Goal: Find specific page/section: Find specific page/section

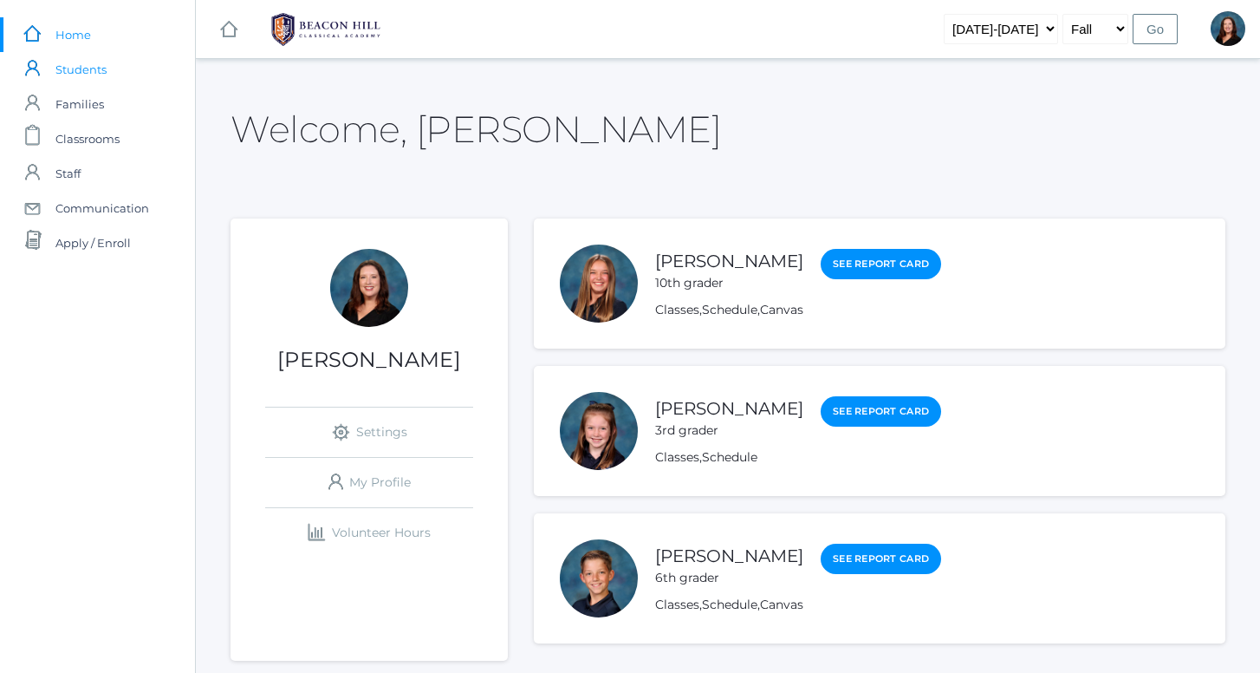
click at [100, 69] on span "Students" at bounding box center [80, 69] width 51 height 35
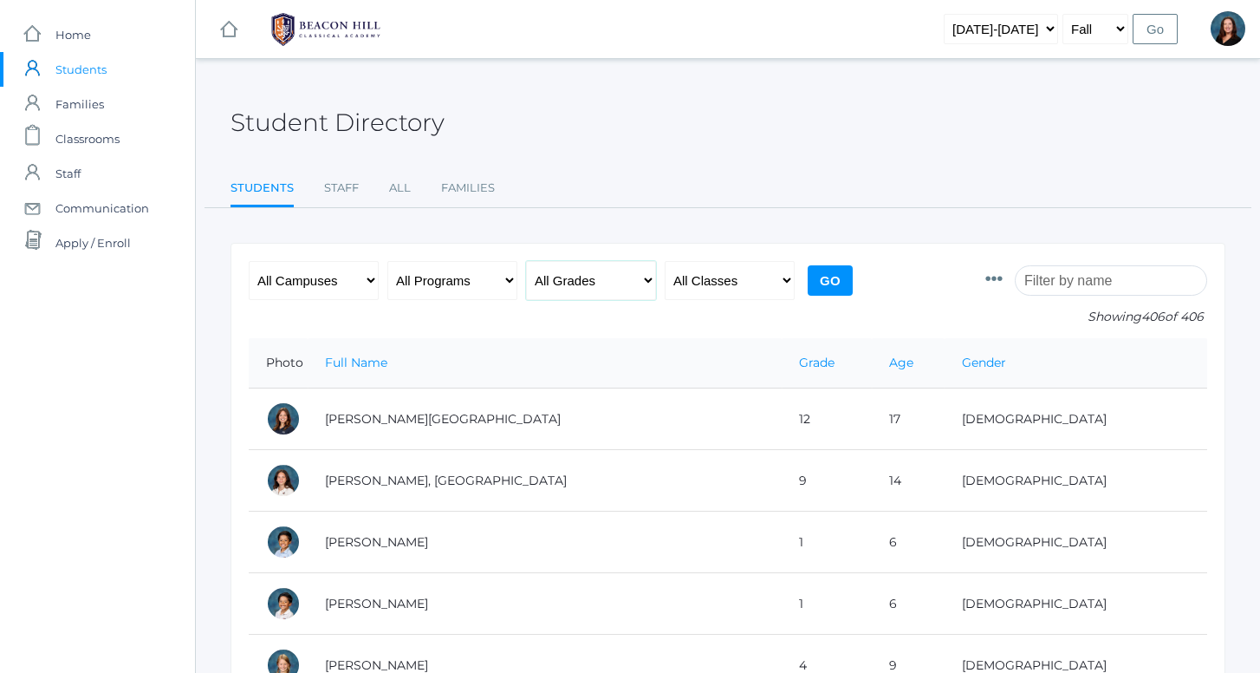
select select "6"
click at [828, 287] on input "Go" at bounding box center [830, 280] width 45 height 30
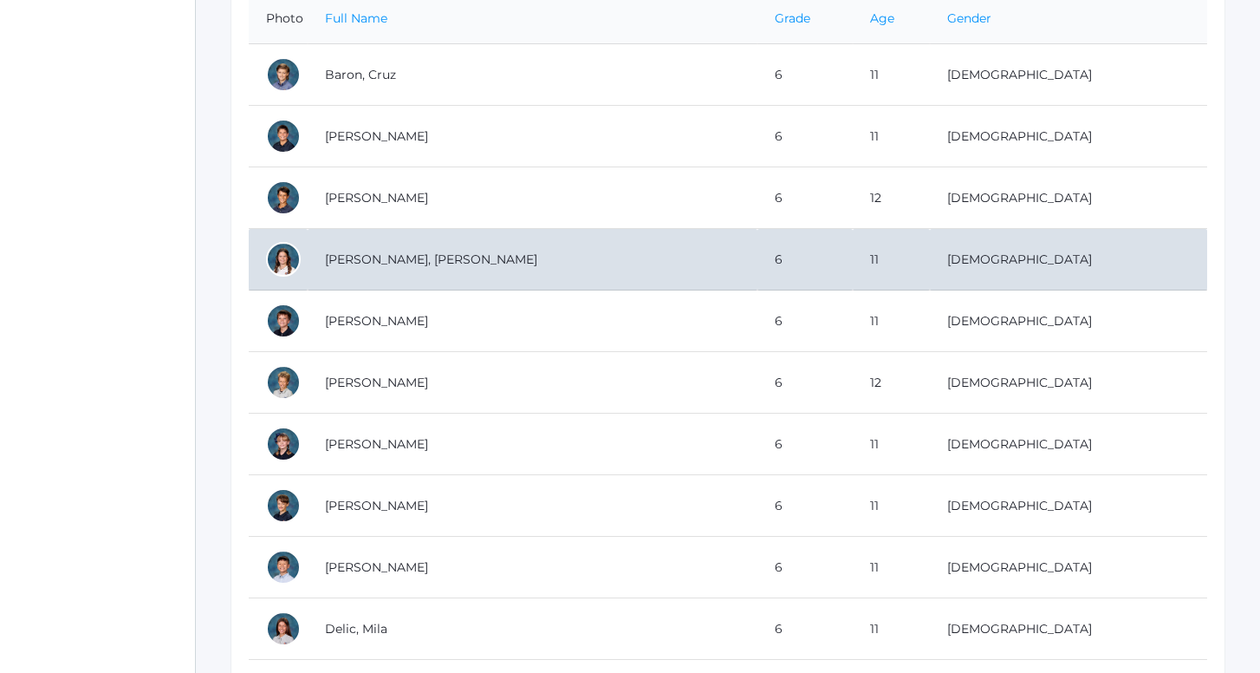
scroll to position [345, 0]
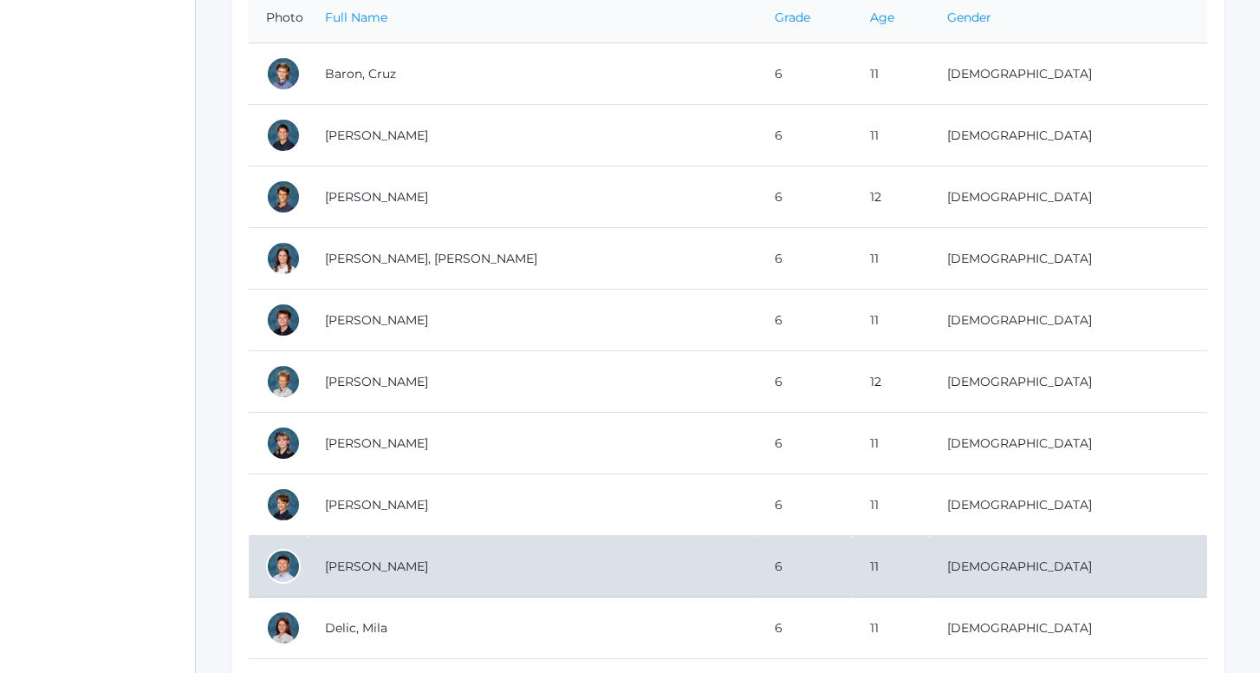
click at [367, 562] on td "[PERSON_NAME]" at bounding box center [533, 567] width 450 height 62
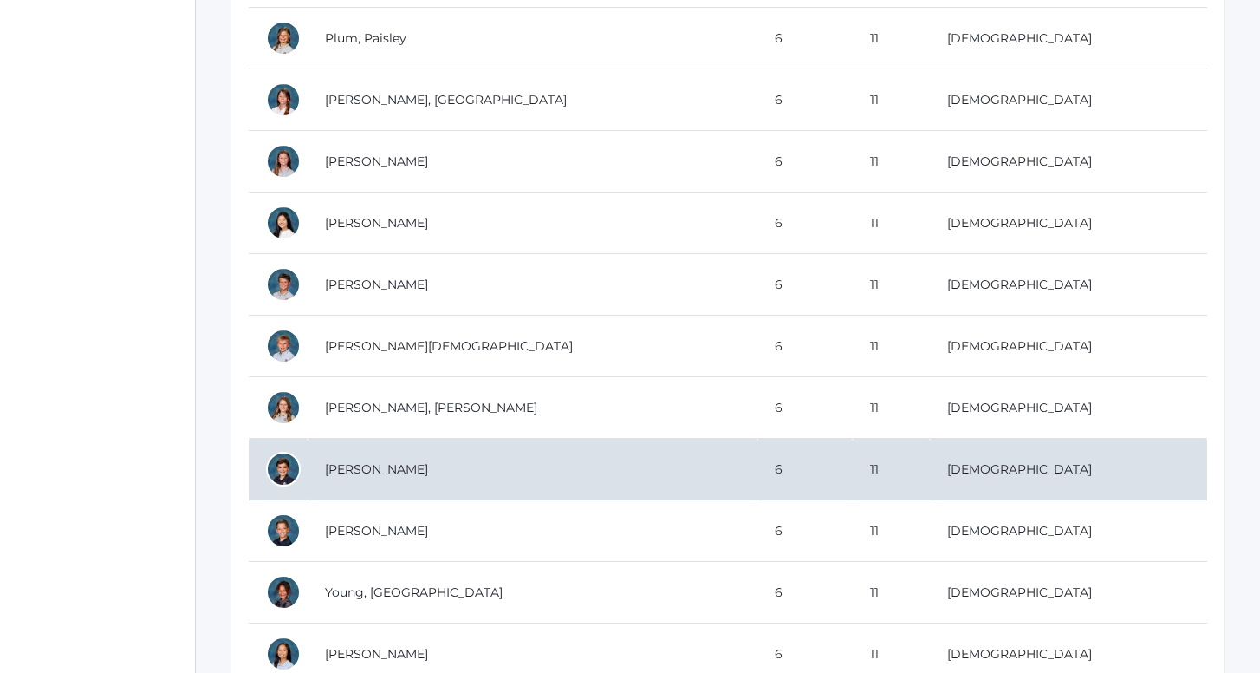
scroll to position [2006, 0]
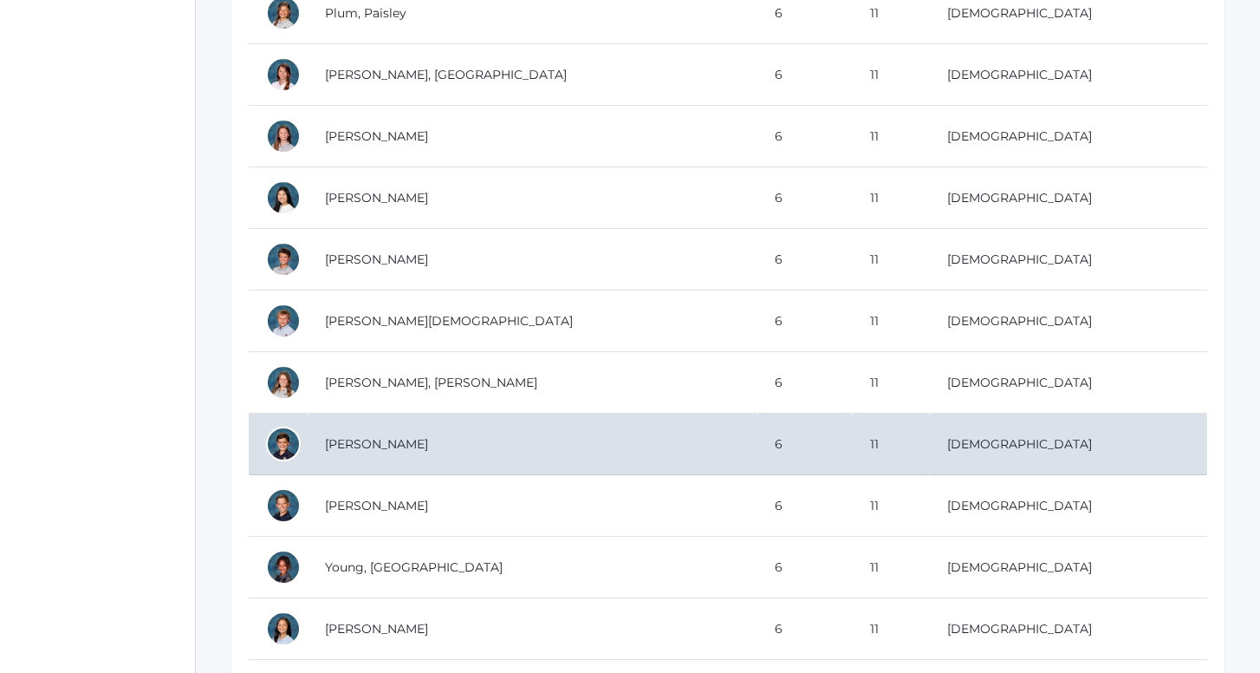
click at [398, 432] on td "[PERSON_NAME]" at bounding box center [533, 444] width 450 height 62
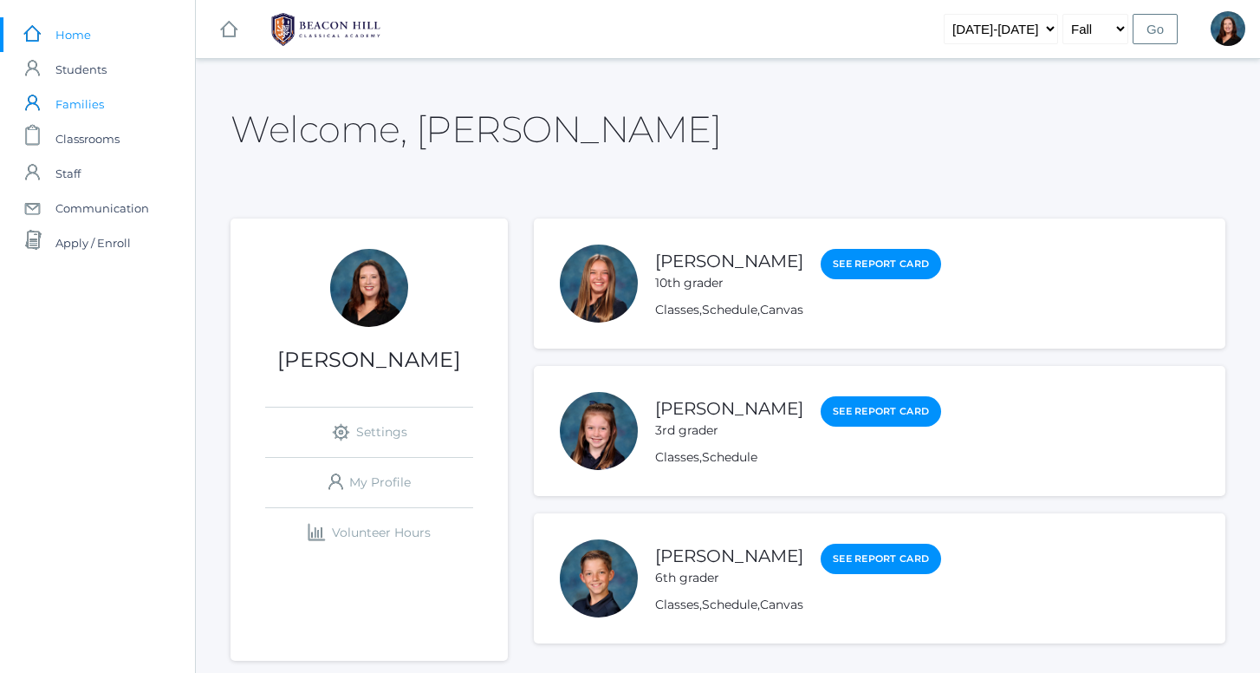
click at [97, 94] on span "Families" at bounding box center [79, 104] width 49 height 35
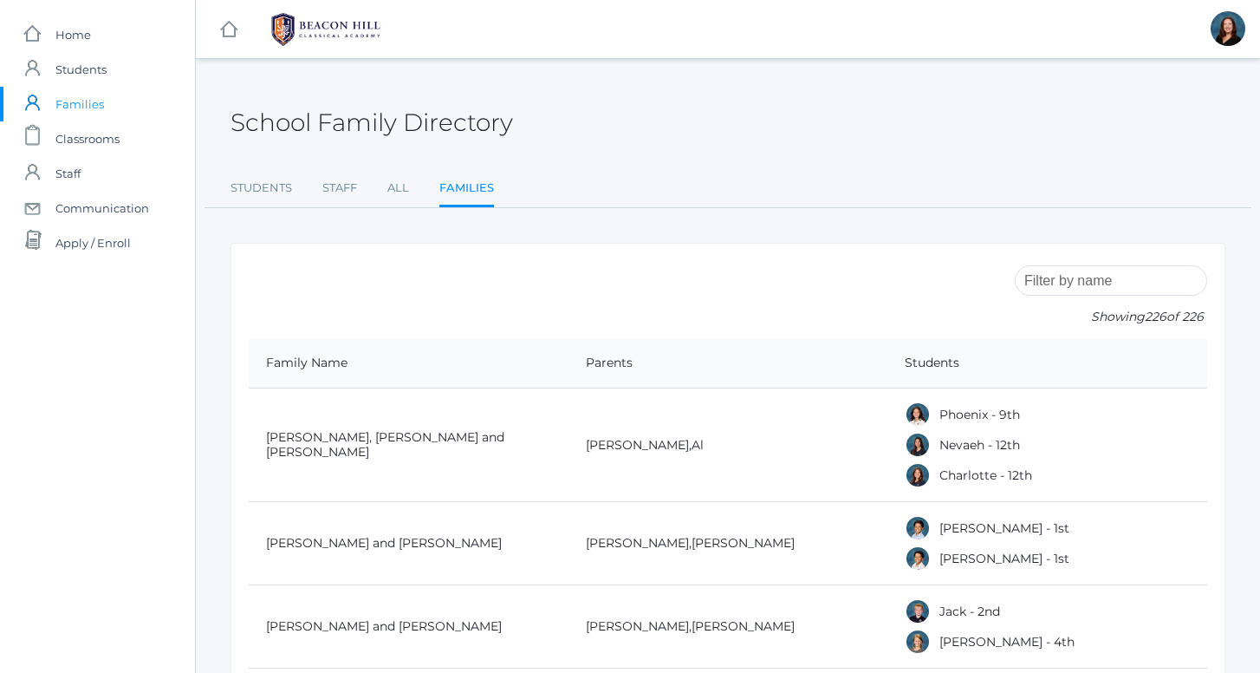
click at [1122, 287] on input "search" at bounding box center [1111, 280] width 192 height 30
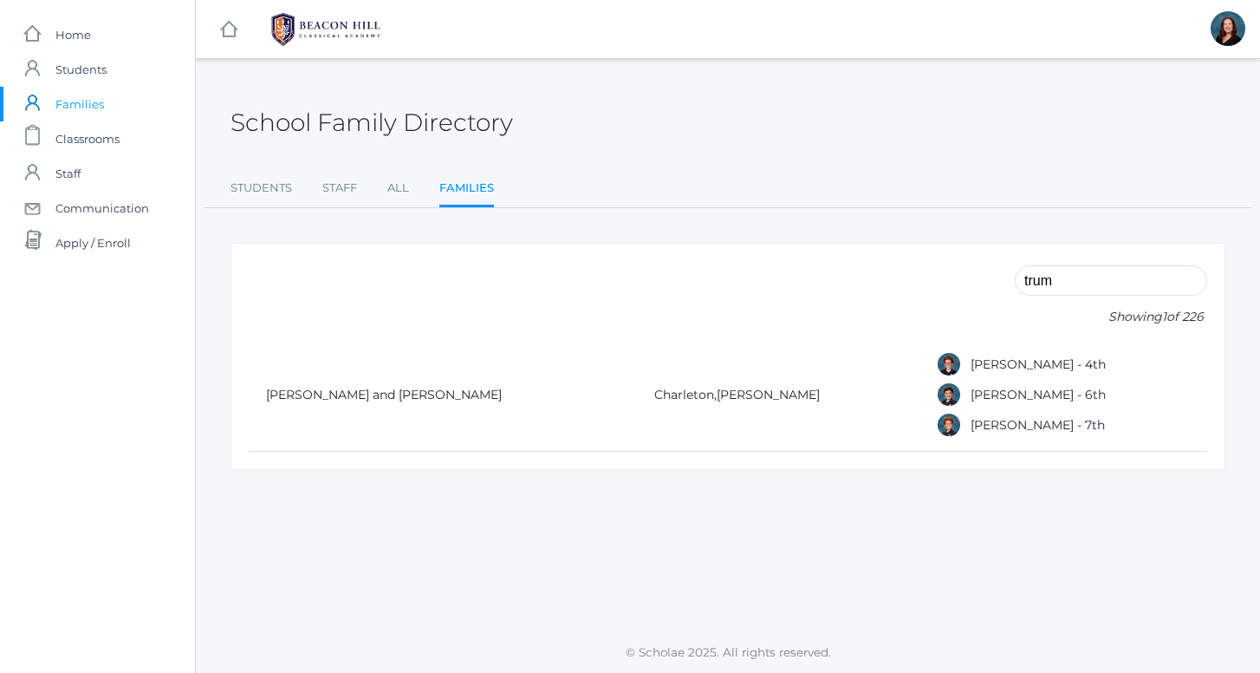
type input "trum"
click at [777, 407] on td "[PERSON_NAME]" at bounding box center [778, 395] width 282 height 114
click at [428, 394] on link "[PERSON_NAME] and [PERSON_NAME]" at bounding box center [384, 395] width 236 height 16
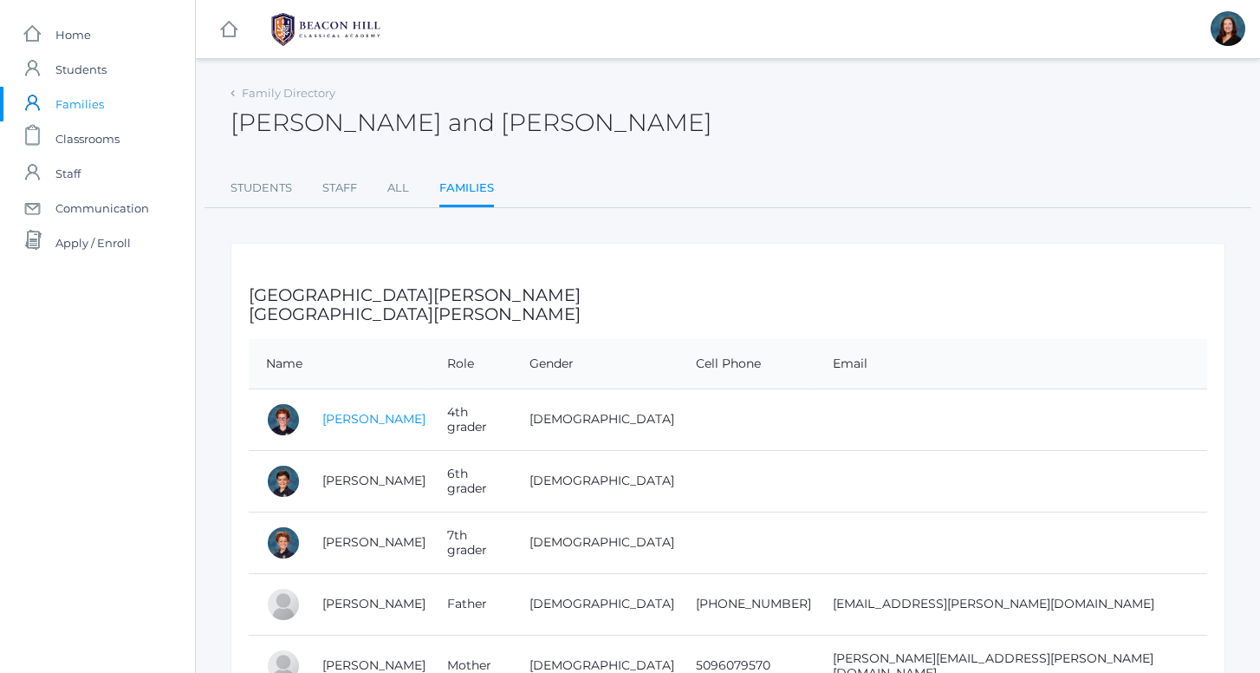
click at [426, 418] on link "[PERSON_NAME]" at bounding box center [373, 419] width 103 height 16
click at [361, 534] on link "[PERSON_NAME]" at bounding box center [373, 542] width 103 height 16
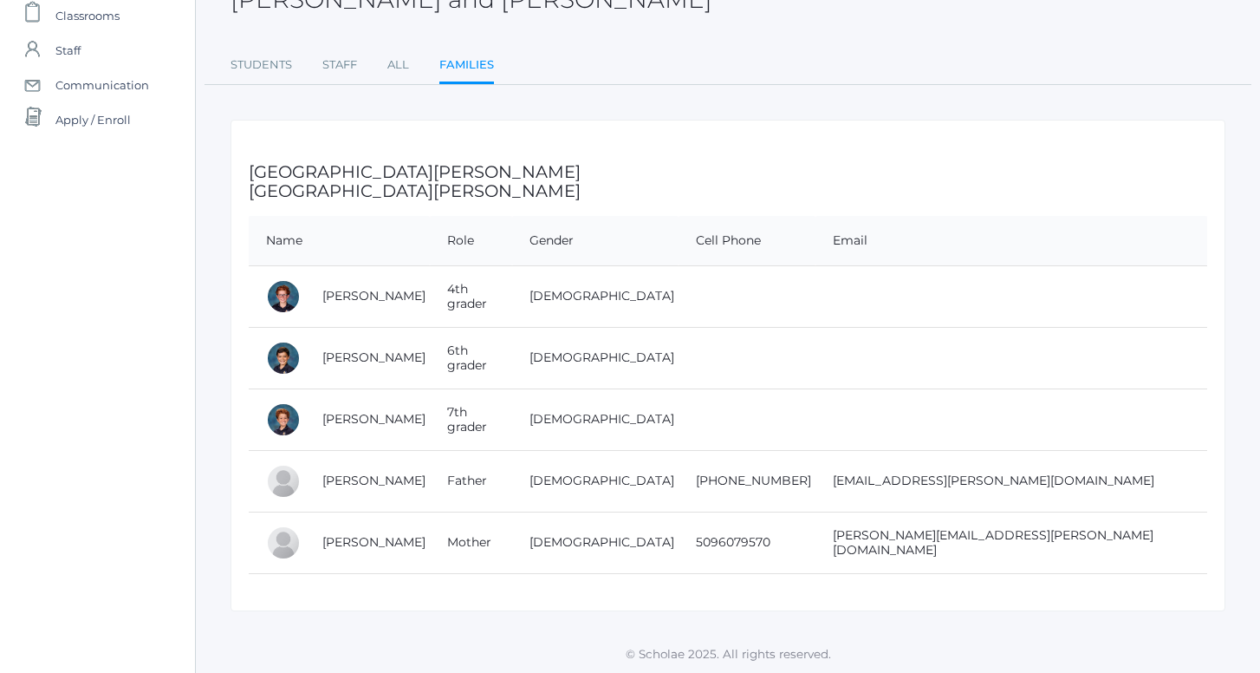
scroll to position [122, 0]
